Goal: Information Seeking & Learning: Check status

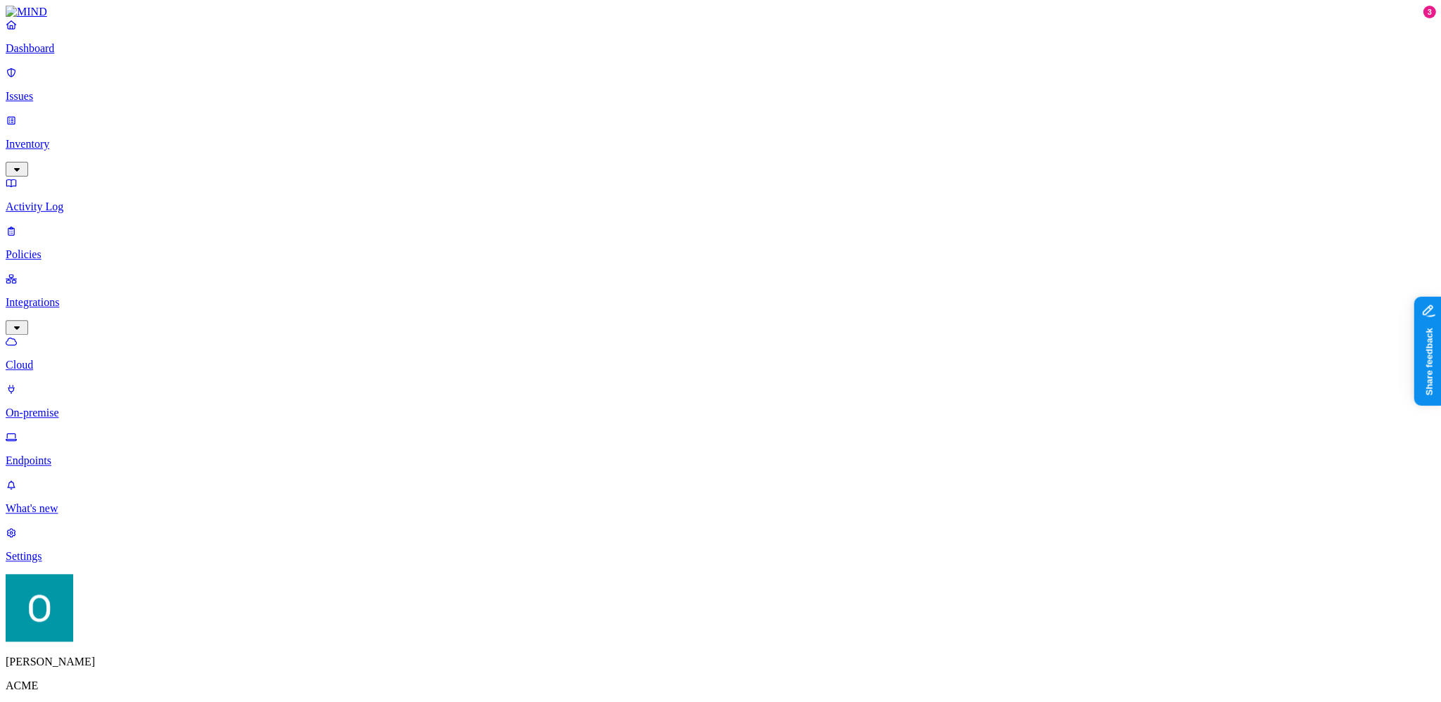
click at [70, 455] on p "Endpoints" at bounding box center [721, 461] width 1430 height 13
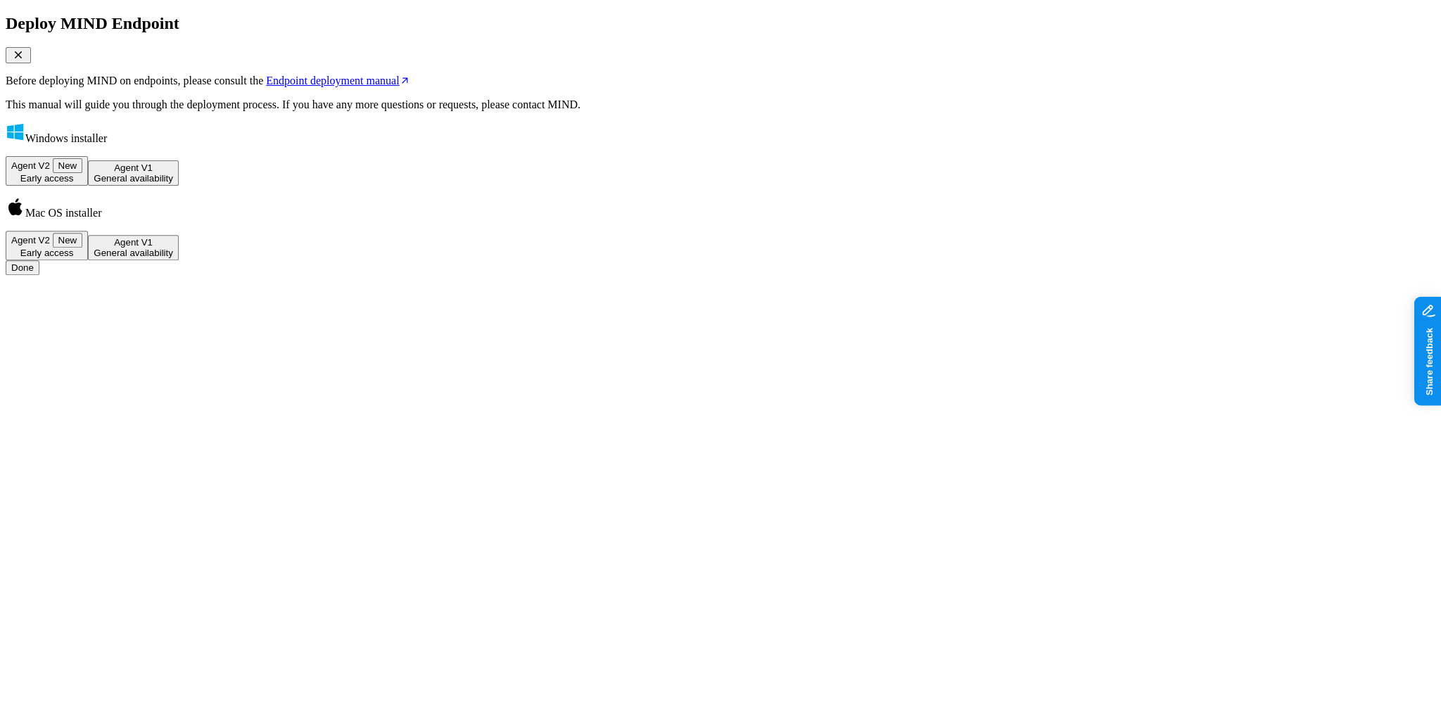
click at [22, 58] on icon "button" at bounding box center [18, 54] width 7 height 7
click at [39, 275] on button "Done" at bounding box center [23, 267] width 34 height 15
click at [25, 61] on icon "button" at bounding box center [18, 54] width 14 height 11
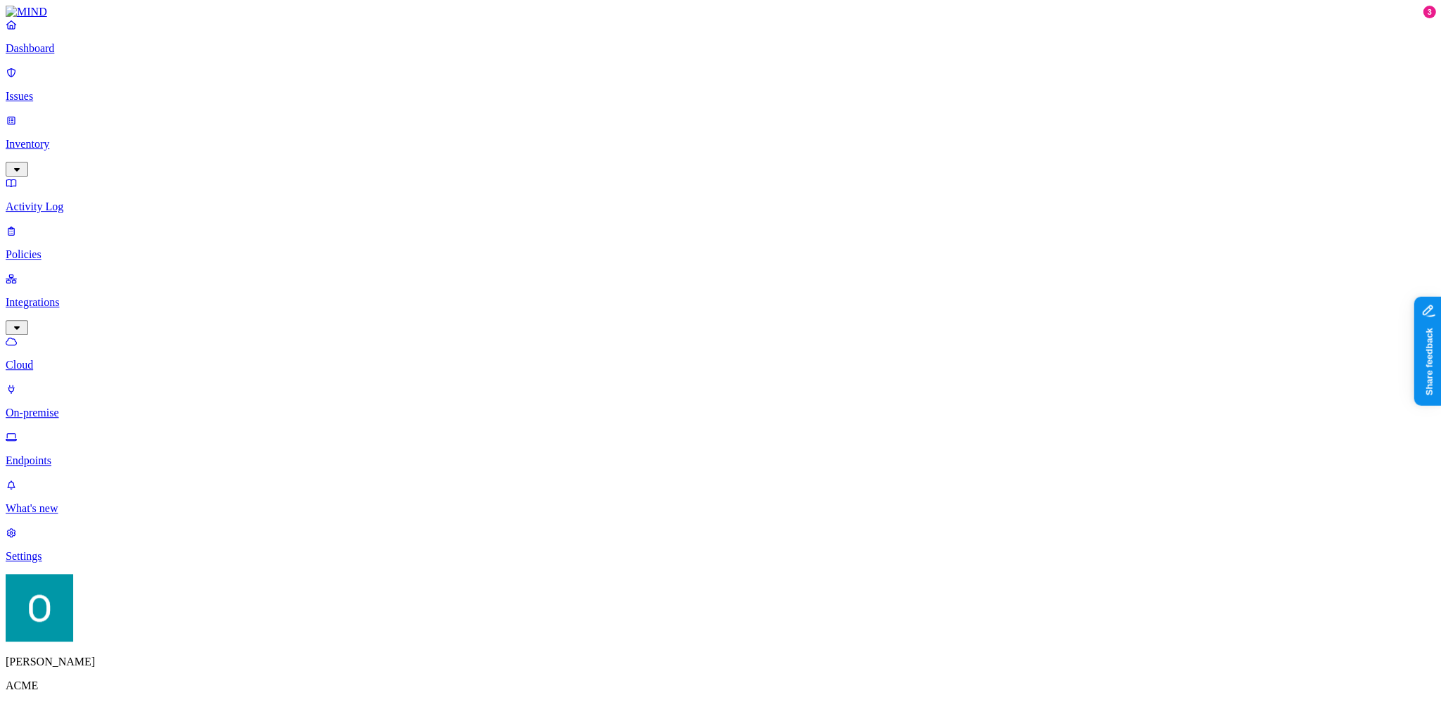
type input "o"
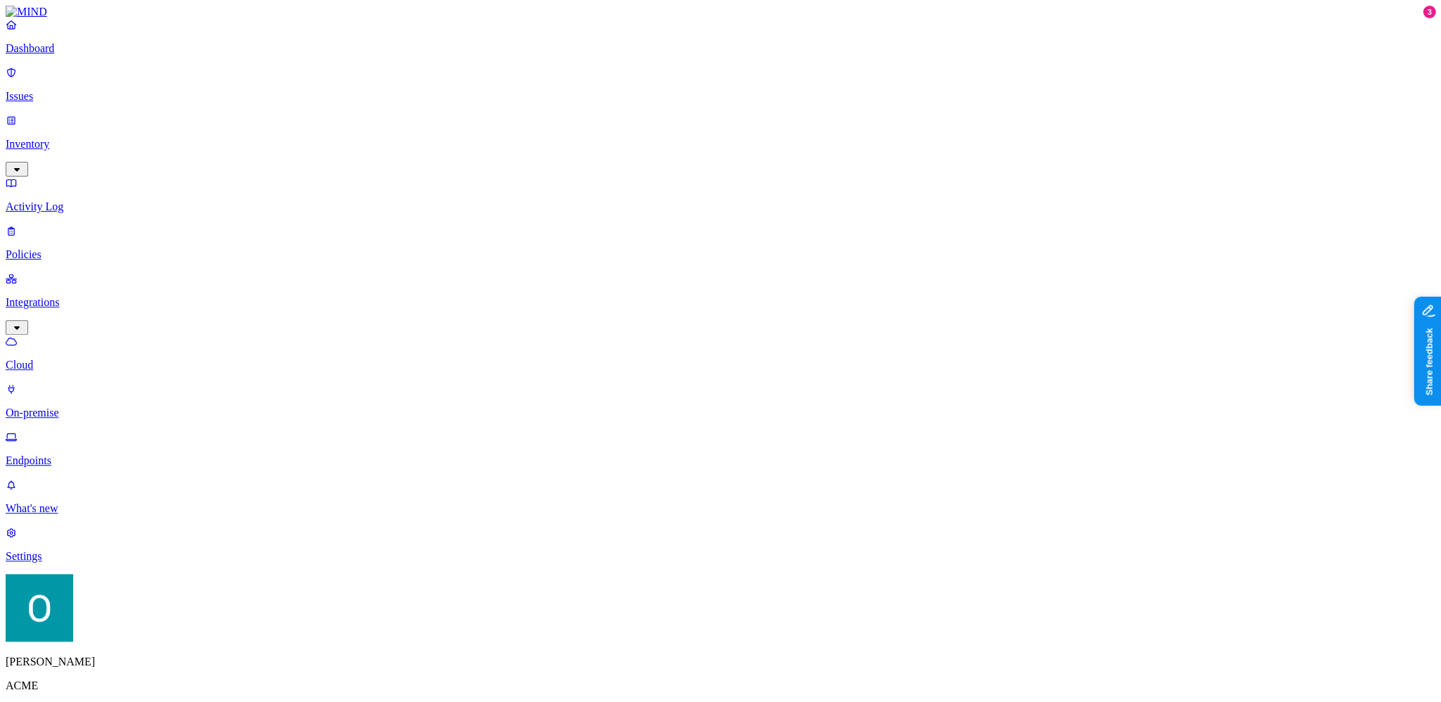
scroll to position [287, 0]
drag, startPoint x: 920, startPoint y: 650, endPoint x: 780, endPoint y: 638, distance: 141.2
